Goal: Task Accomplishment & Management: Complete application form

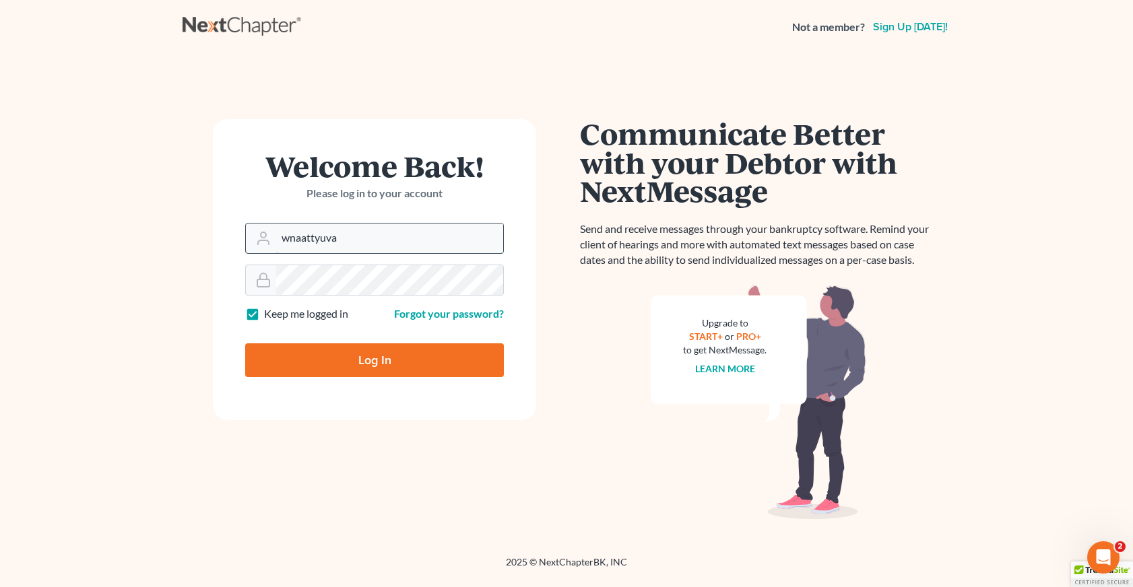
drag, startPoint x: 339, startPoint y: 242, endPoint x: 252, endPoint y: 242, distance: 87.5
click at [252, 242] on div "wnaattyuva" at bounding box center [374, 238] width 259 height 31
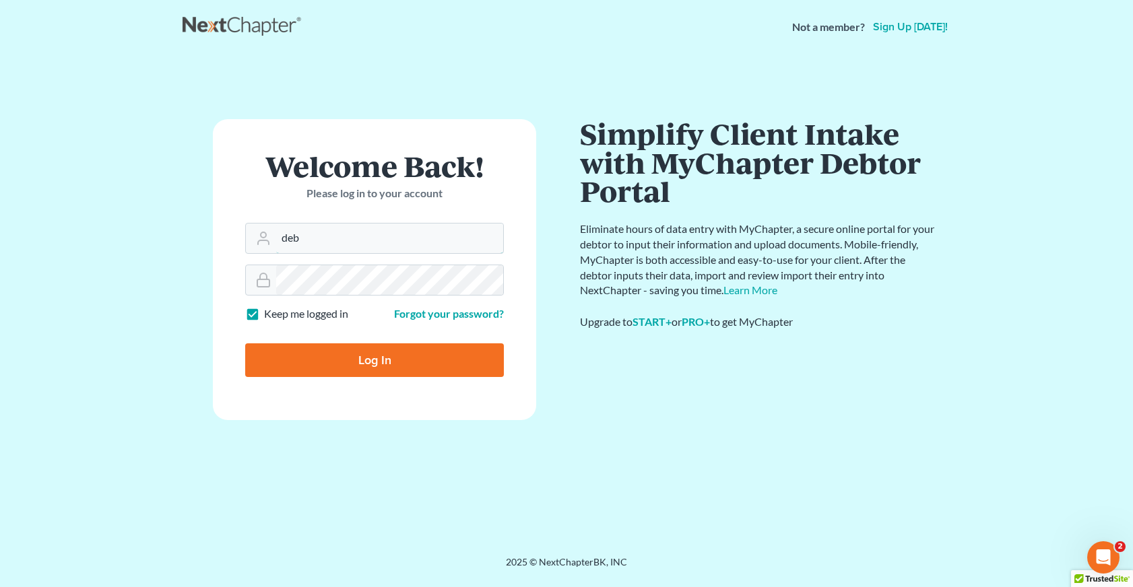
type input "[EMAIL_ADDRESS][DOMAIN_NAME]"
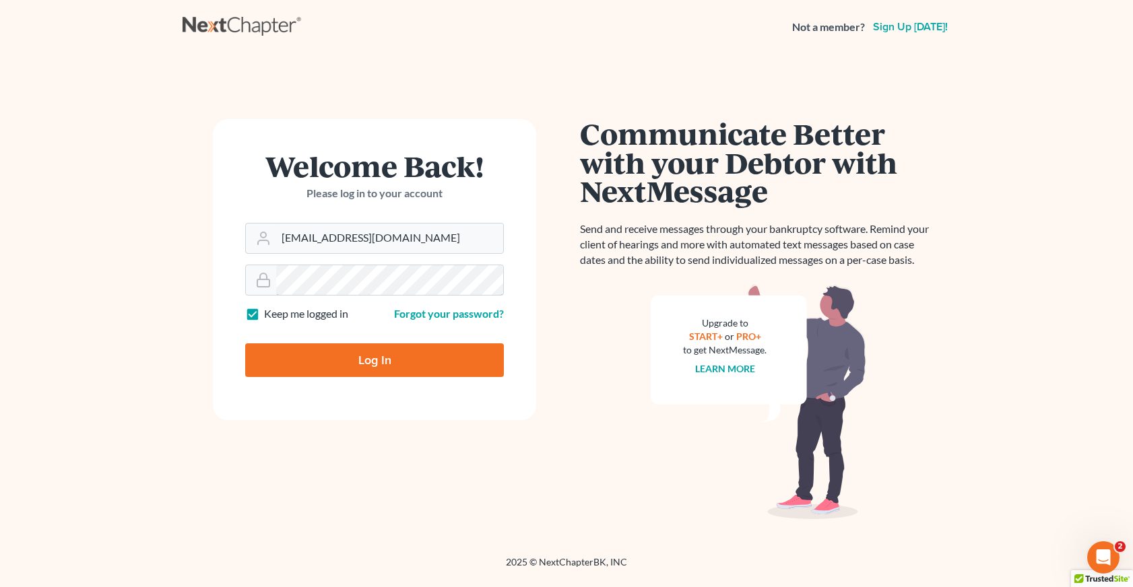
click at [245, 343] on input "Log In" at bounding box center [374, 360] width 259 height 34
type input "Thinking..."
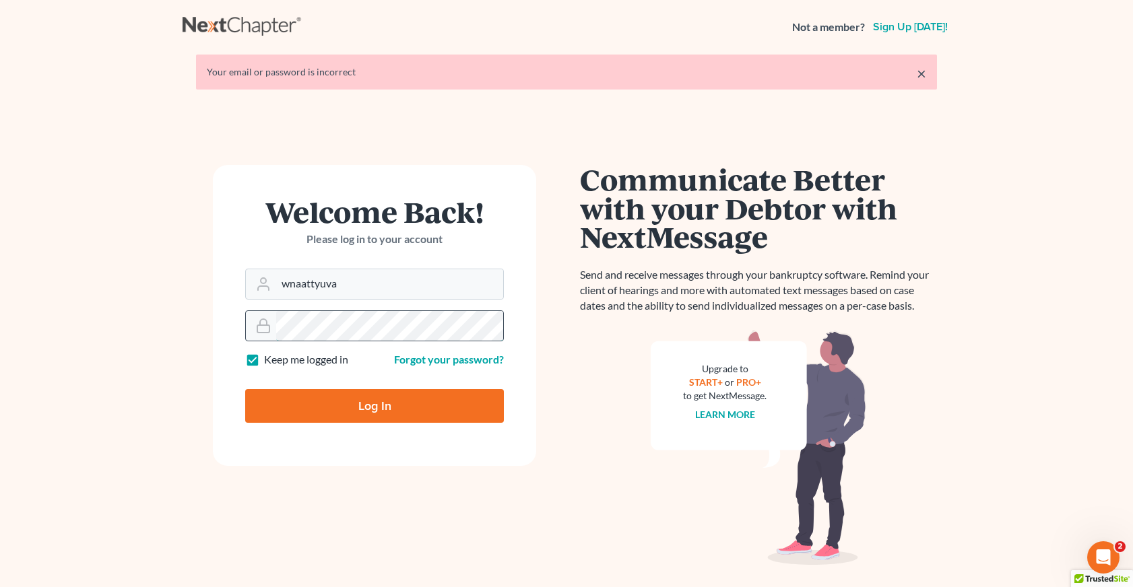
click at [252, 329] on div at bounding box center [374, 325] width 259 height 31
drag, startPoint x: 345, startPoint y: 285, endPoint x: 200, endPoint y: 281, distance: 144.8
click at [200, 281] on div "Welcome Back! Please log in to your account Email Address wnaattyuva Password K…" at bounding box center [374, 351] width 384 height 372
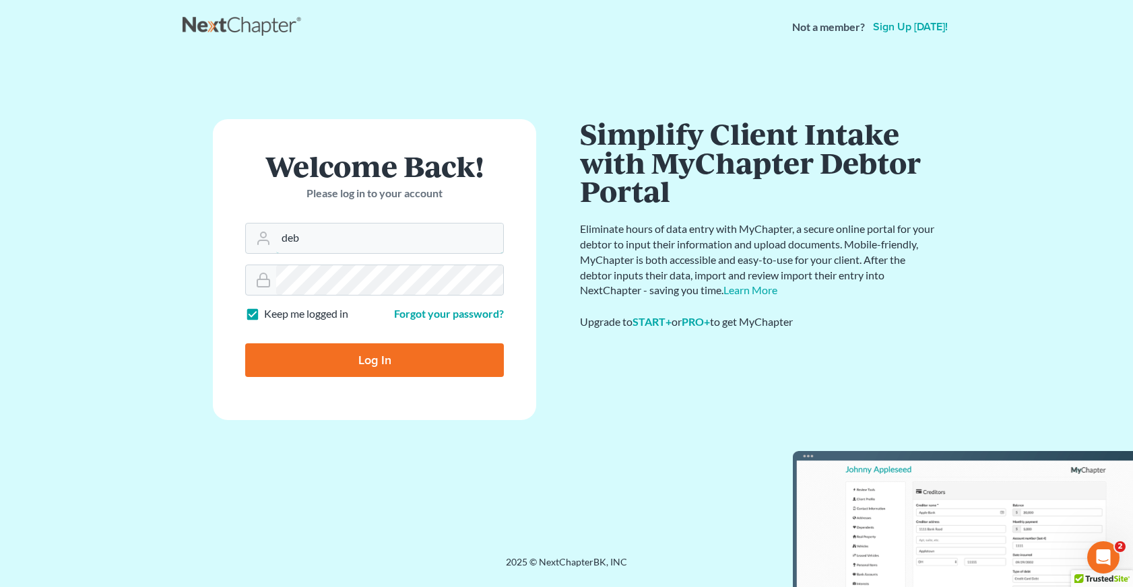
type input "[EMAIL_ADDRESS][DOMAIN_NAME]"
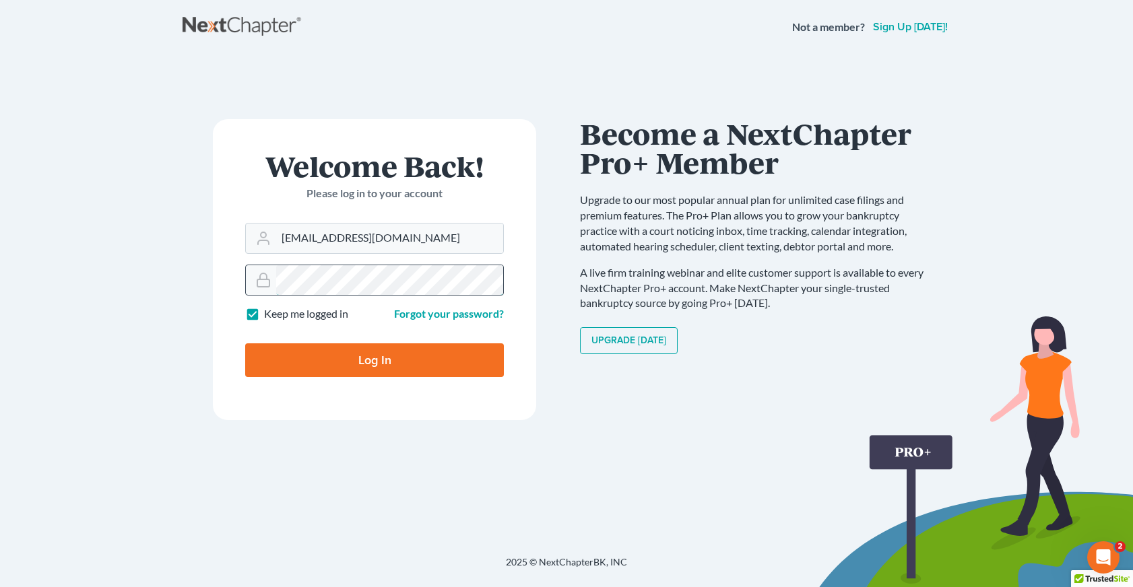
click at [258, 283] on div at bounding box center [374, 280] width 259 height 31
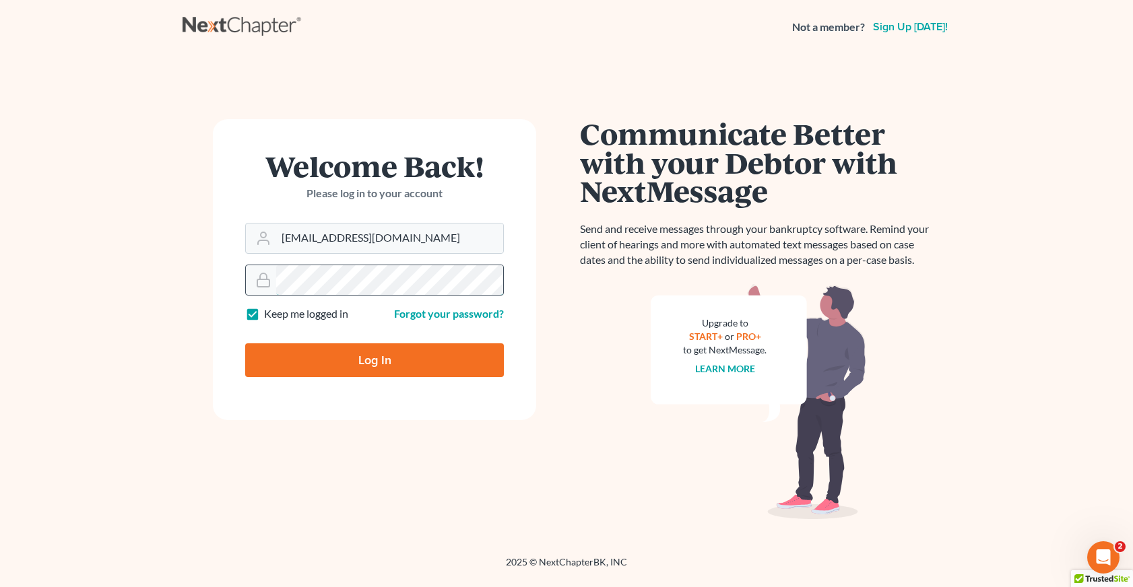
click at [245, 343] on input "Log In" at bounding box center [374, 360] width 259 height 34
type input "Thinking..."
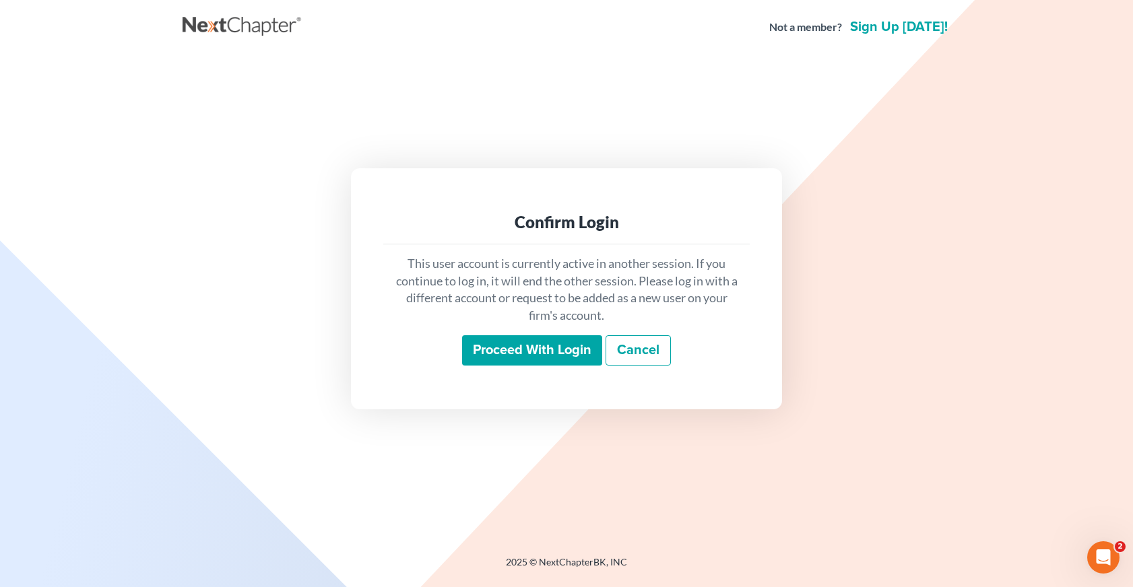
click at [549, 353] on input "Proceed with login" at bounding box center [532, 350] width 140 height 31
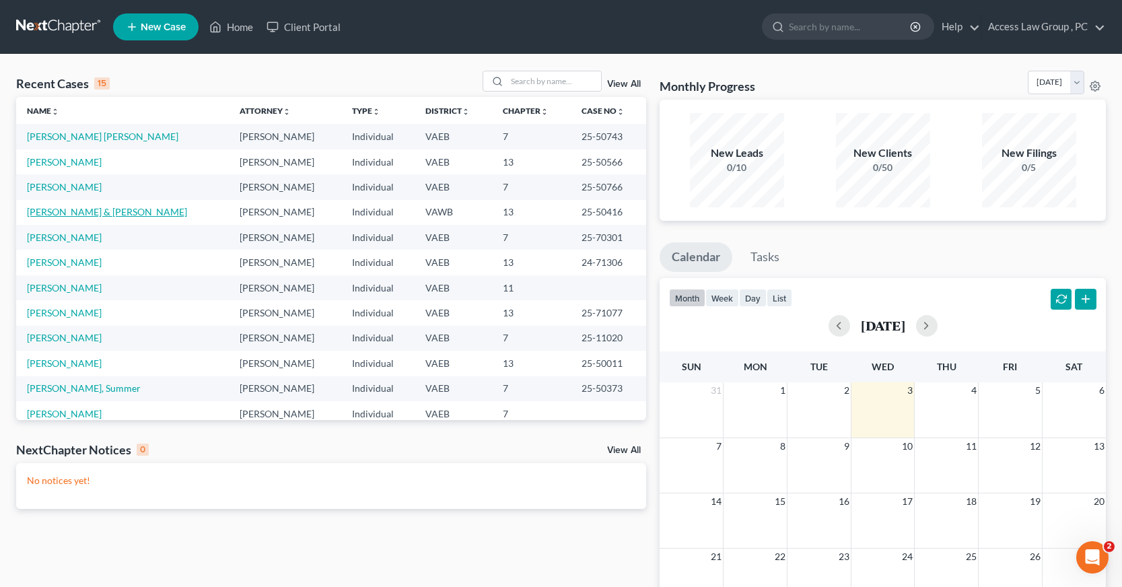
click at [116, 211] on link "[PERSON_NAME] & [PERSON_NAME]" at bounding box center [107, 211] width 160 height 11
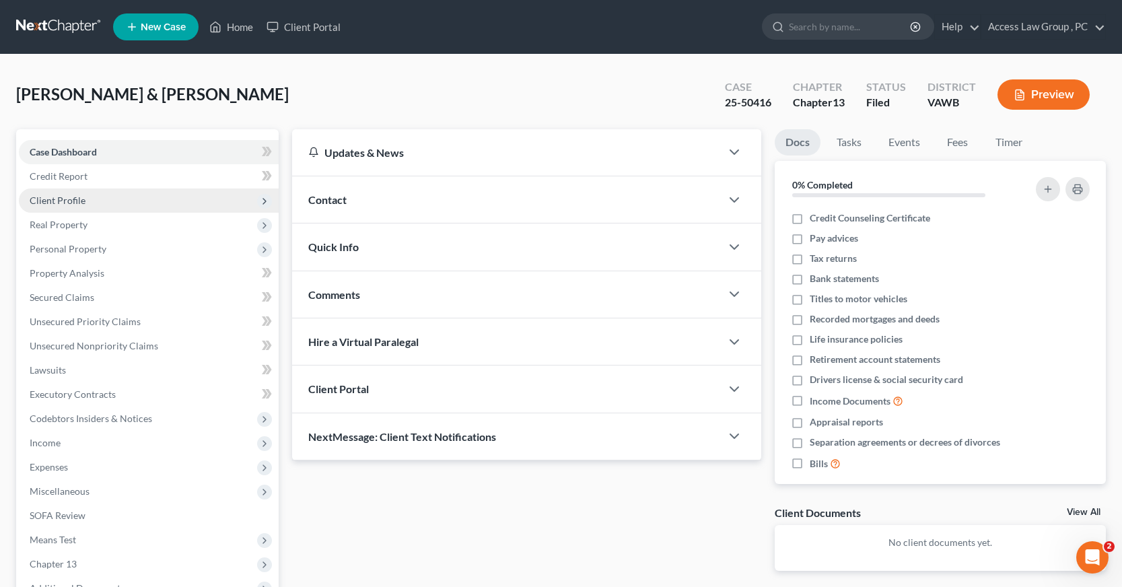
click at [74, 205] on span "Client Profile" at bounding box center [58, 200] width 56 height 11
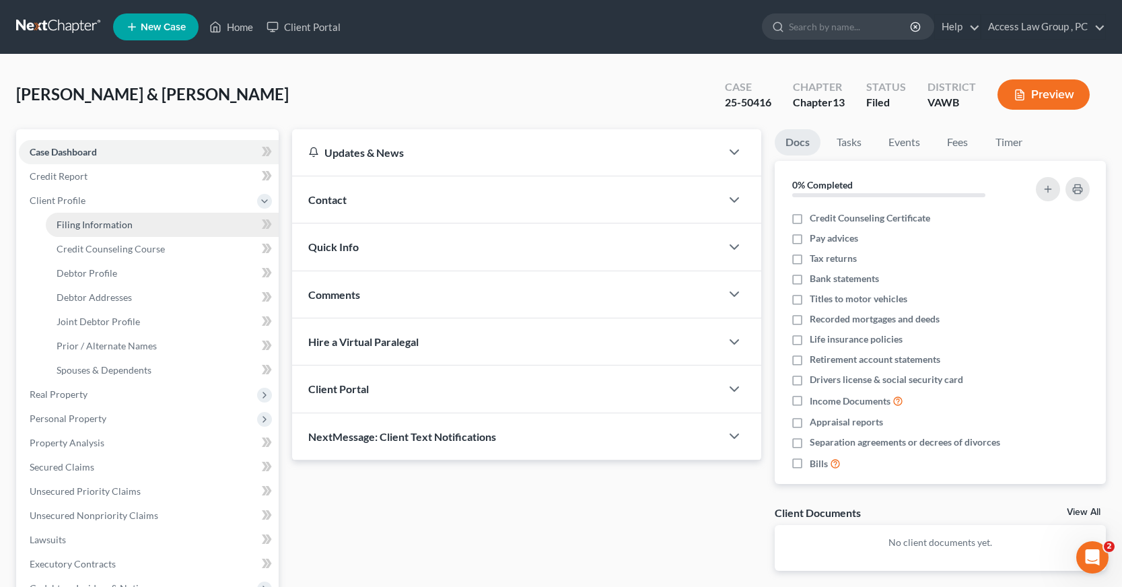
click at [74, 227] on span "Filing Information" at bounding box center [95, 224] width 76 height 11
select select "1"
select select "3"
select select "84"
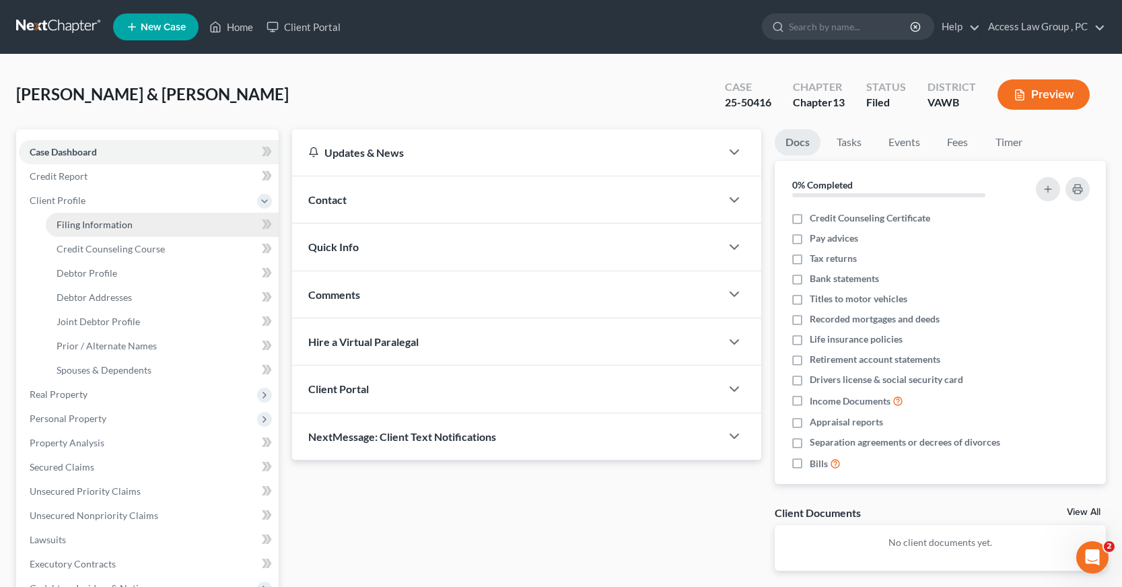
select select "48"
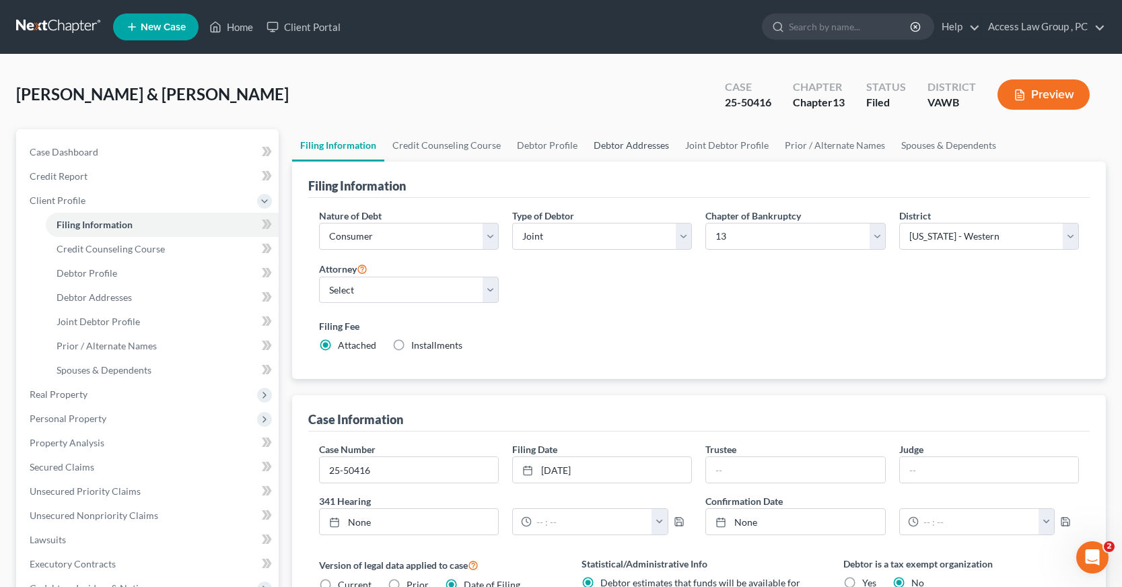
click at [610, 145] on link "Debtor Addresses" at bounding box center [632, 145] width 92 height 32
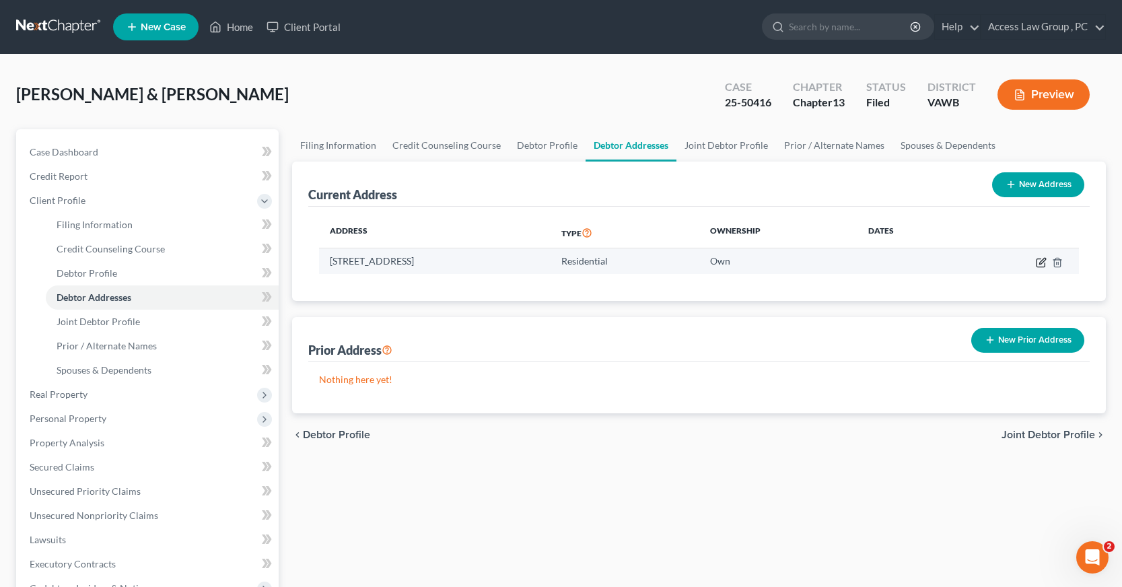
click at [1042, 261] on icon "button" at bounding box center [1043, 261] width 6 height 6
select select "48"
select select "0"
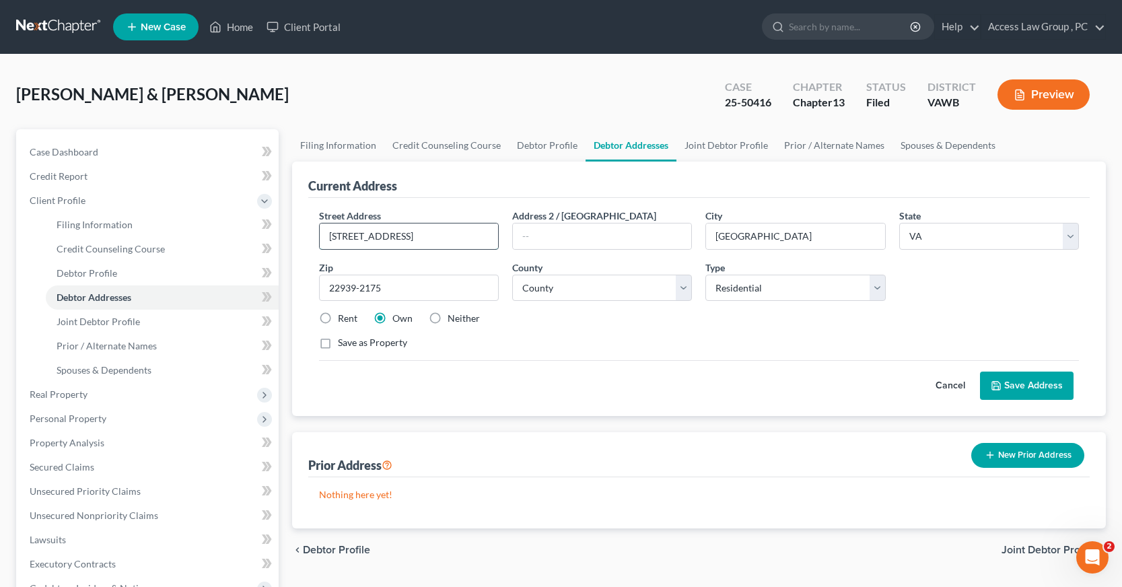
drag, startPoint x: 340, startPoint y: 235, endPoint x: 351, endPoint y: 235, distance: 10.8
click at [341, 235] on input "[STREET_ADDRESS]" at bounding box center [409, 237] width 178 height 26
type input "[STREET_ADDRESS]"
click at [609, 240] on input "text" at bounding box center [602, 237] width 178 height 26
click at [1024, 384] on button "Save Address" at bounding box center [1027, 386] width 94 height 28
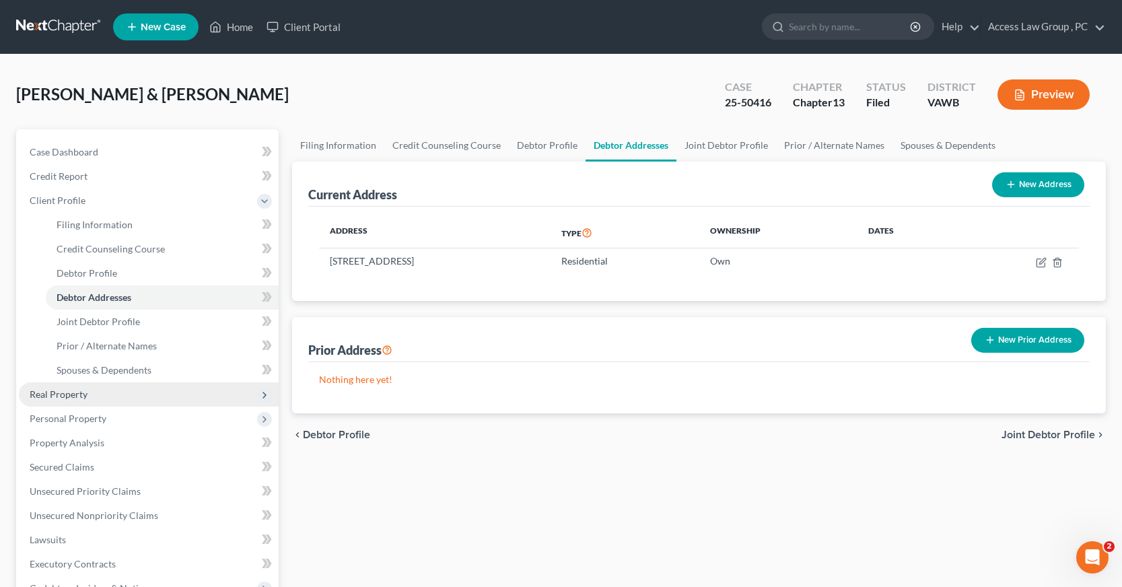
click at [63, 397] on span "Real Property" at bounding box center [59, 394] width 58 height 11
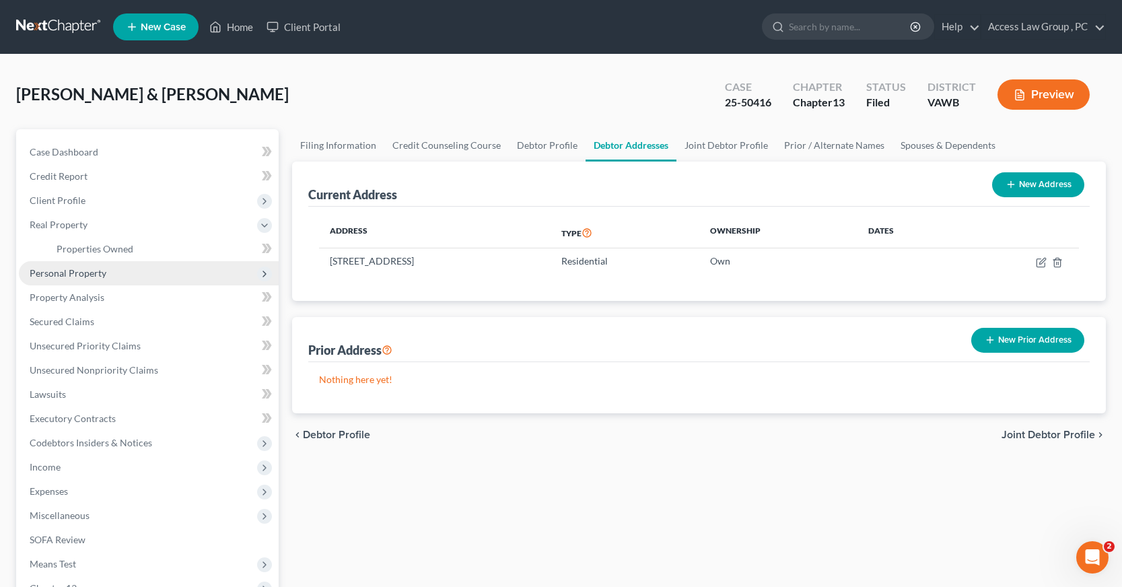
click at [71, 273] on span "Personal Property" at bounding box center [68, 272] width 77 height 11
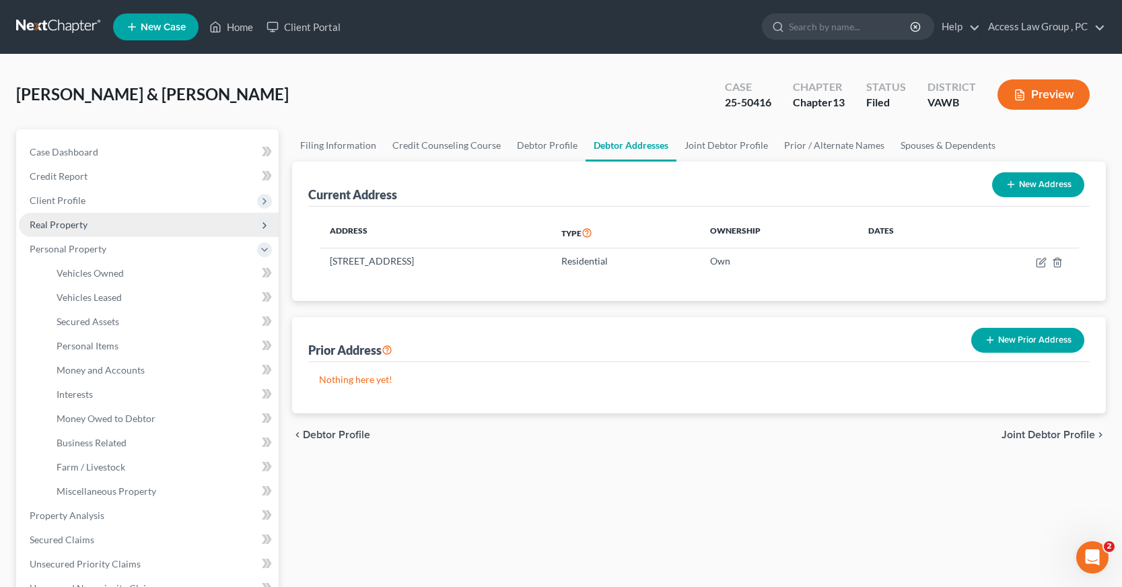
click at [68, 224] on span "Real Property" at bounding box center [59, 224] width 58 height 11
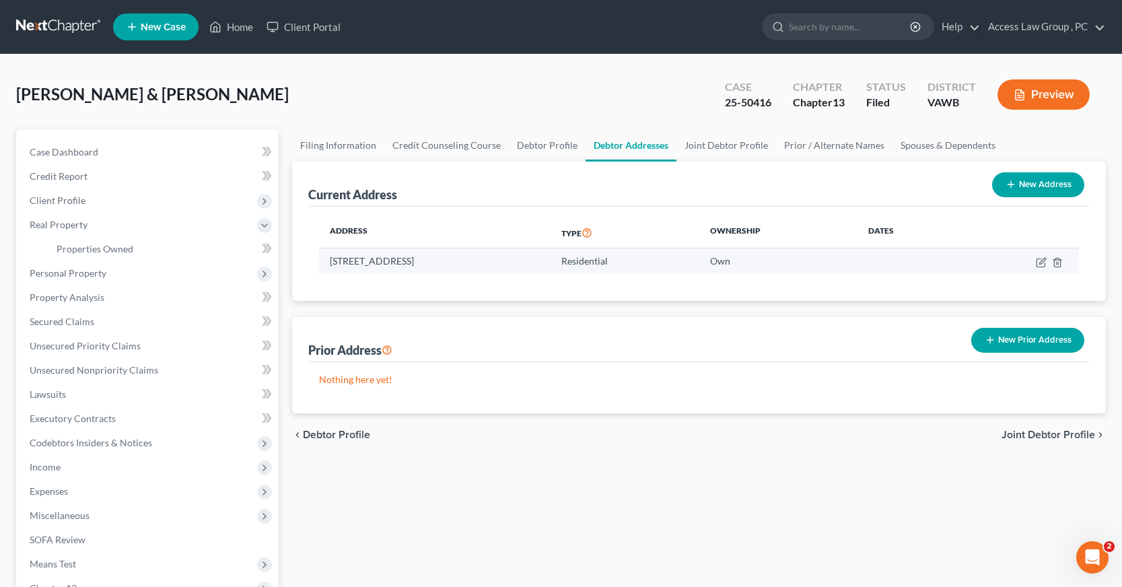
click at [700, 263] on td "Residential" at bounding box center [625, 261] width 149 height 26
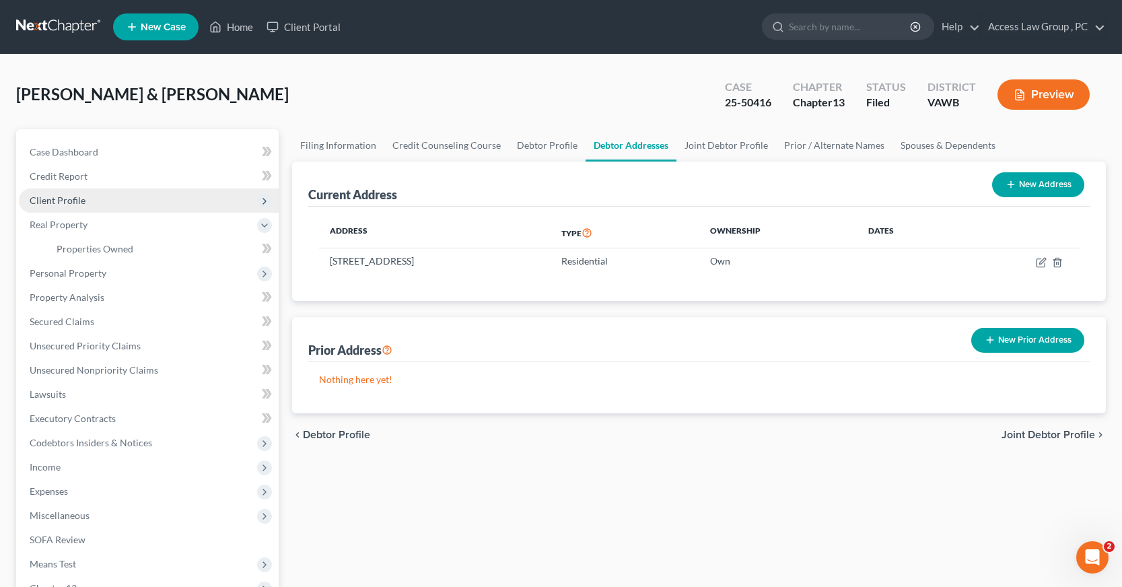
click at [65, 198] on span "Client Profile" at bounding box center [58, 200] width 56 height 11
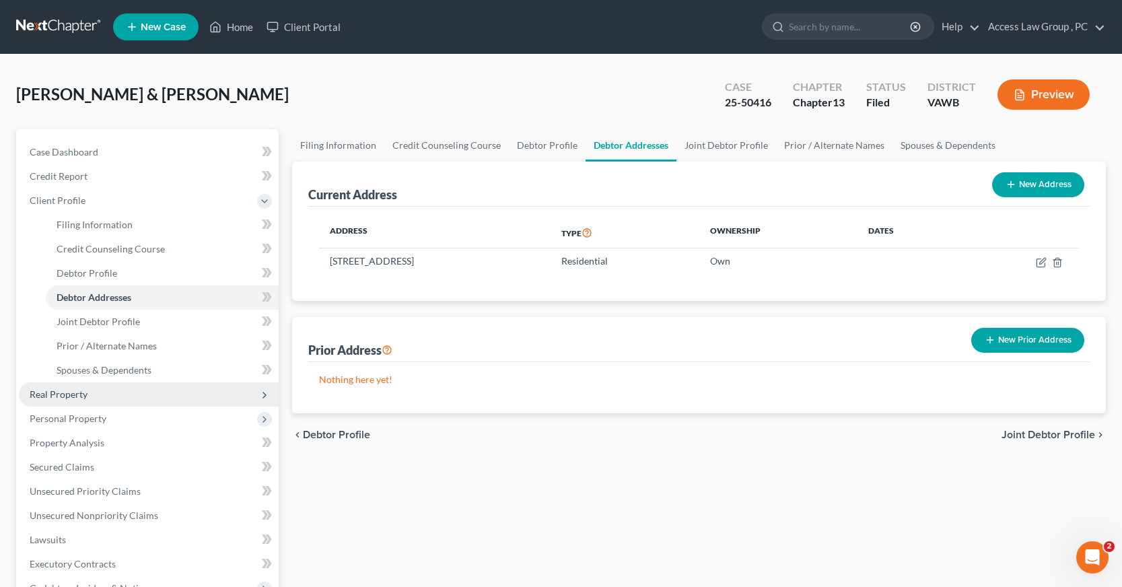
click at [53, 392] on span "Real Property" at bounding box center [59, 394] width 58 height 11
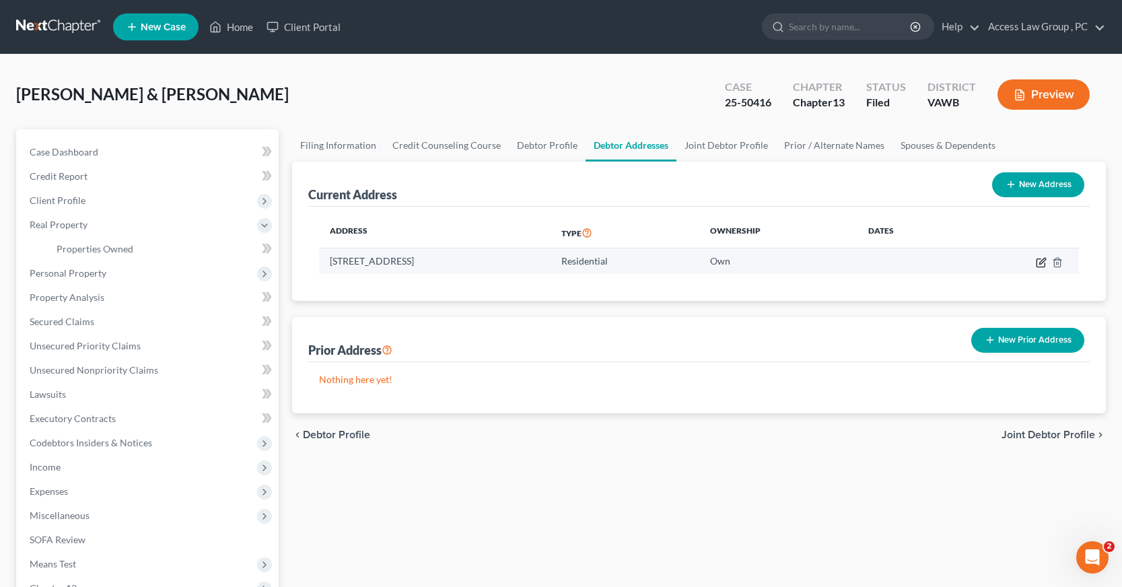
click at [1041, 259] on icon "button" at bounding box center [1041, 263] width 8 height 8
select select "48"
select select "8"
select select "0"
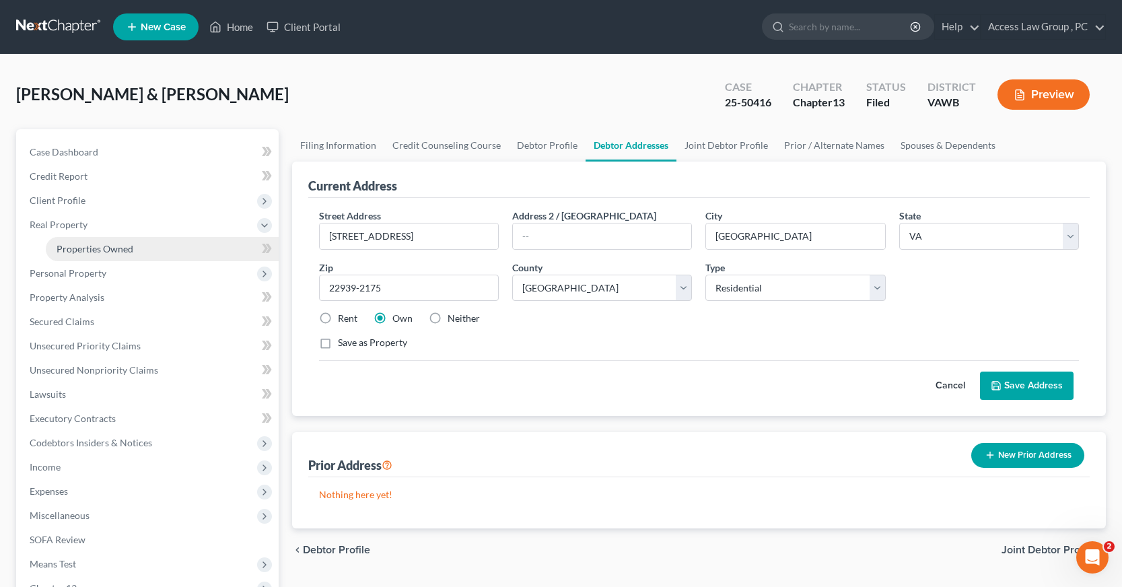
click at [102, 248] on span "Properties Owned" at bounding box center [95, 248] width 77 height 11
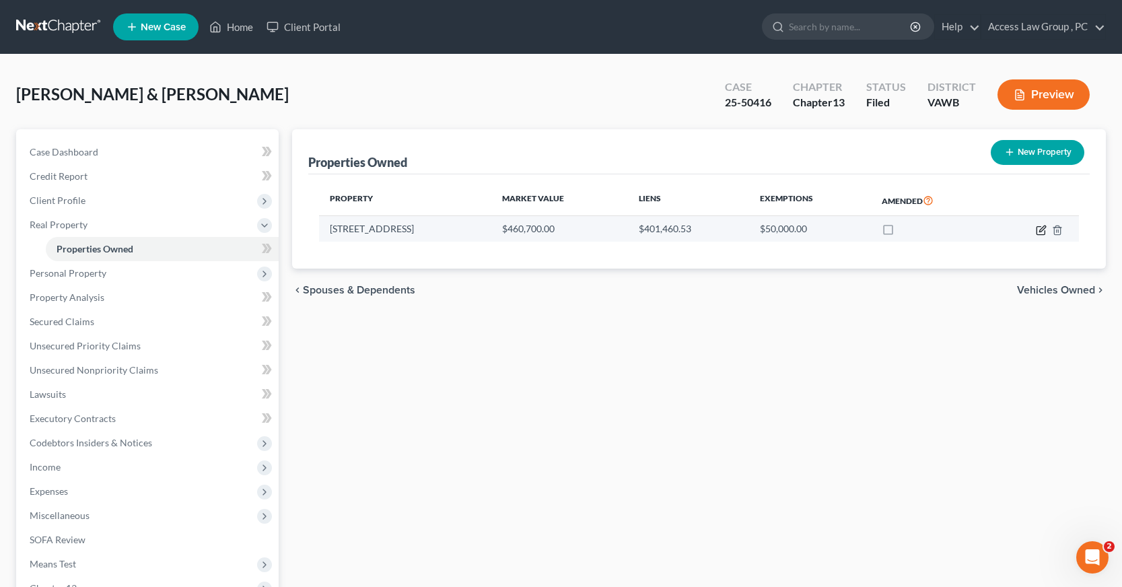
click at [1040, 230] on icon "button" at bounding box center [1041, 230] width 11 height 11
select select "48"
select select "8"
select select "0"
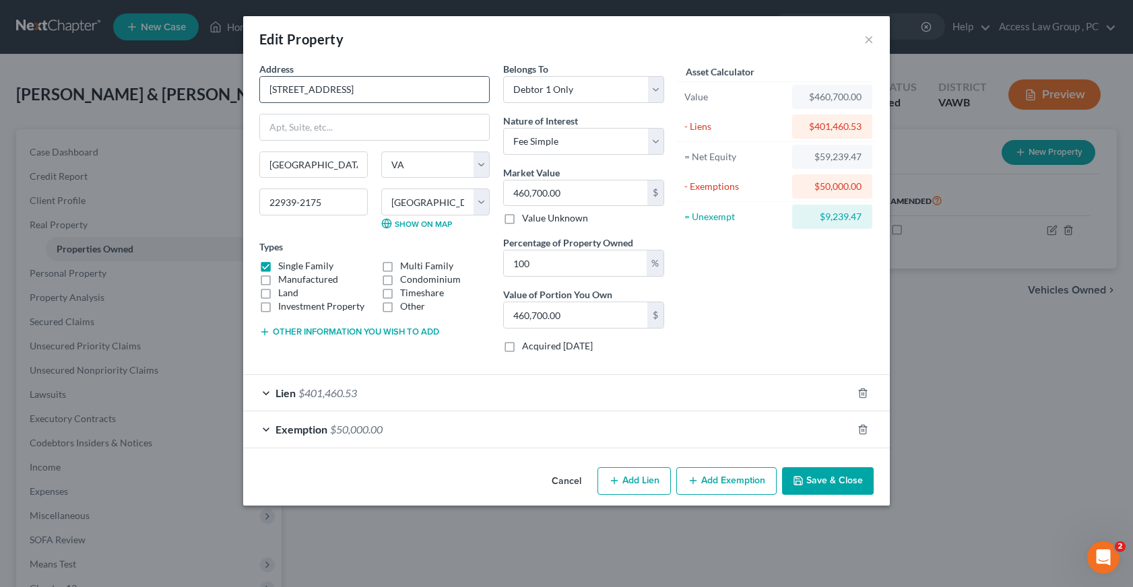
click at [279, 88] on input "[STREET_ADDRESS]" at bounding box center [374, 90] width 229 height 26
type input "[STREET_ADDRESS]"
click at [846, 479] on button "Save & Close" at bounding box center [828, 481] width 92 height 28
